Goal: Transaction & Acquisition: Purchase product/service

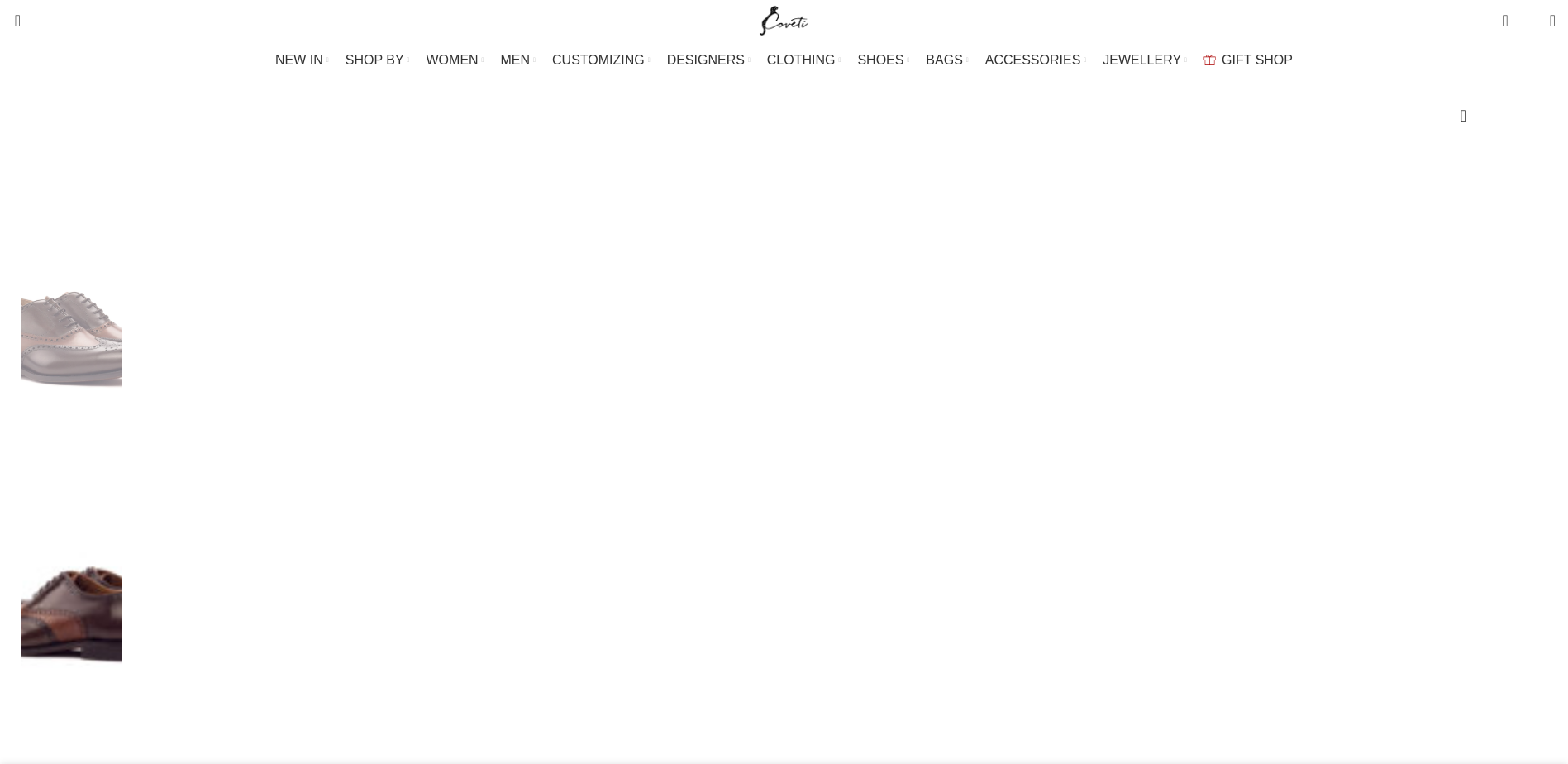
scroll to position [0, 174]
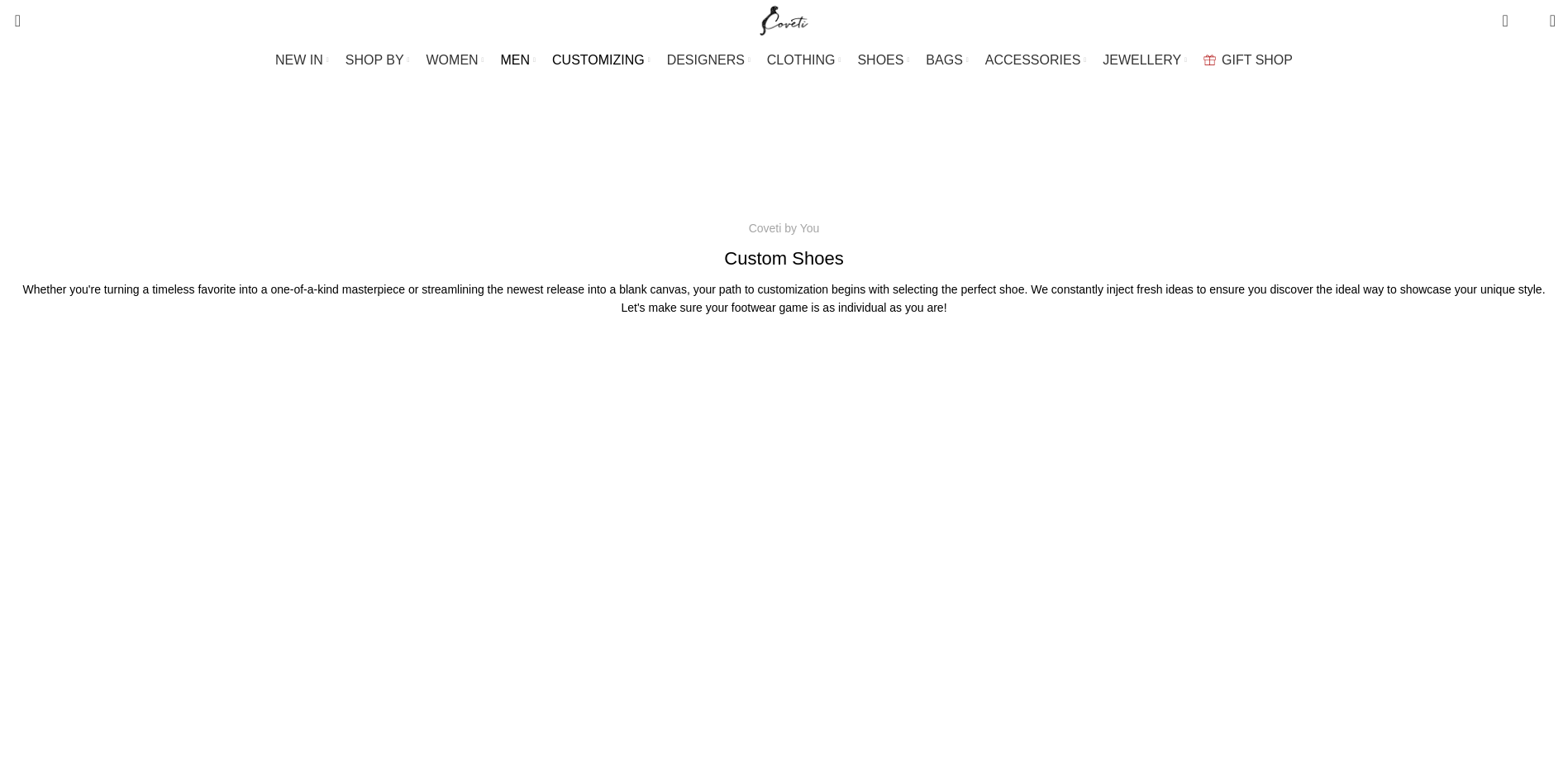
click at [531, 62] on span "MEN" at bounding box center [515, 60] width 30 height 15
